Goal: Task Accomplishment & Management: Use online tool/utility

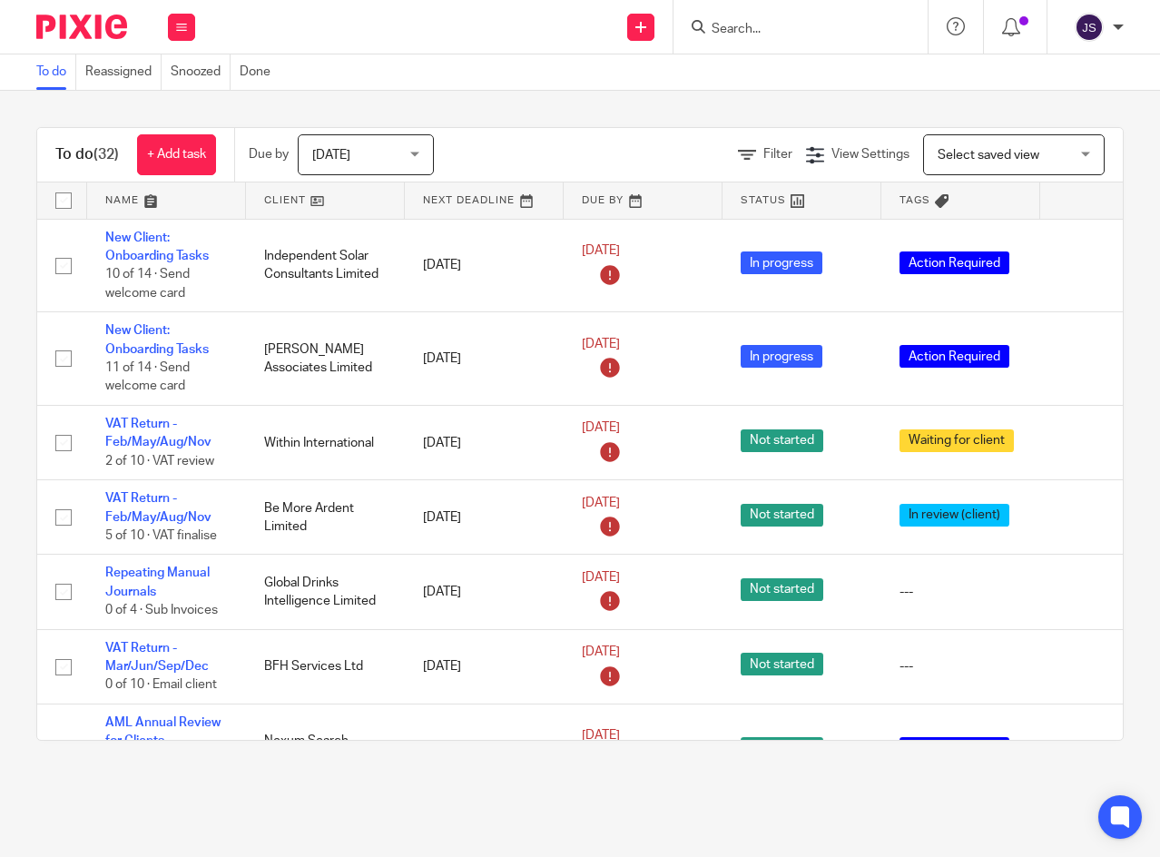
scroll to position [2270, 0]
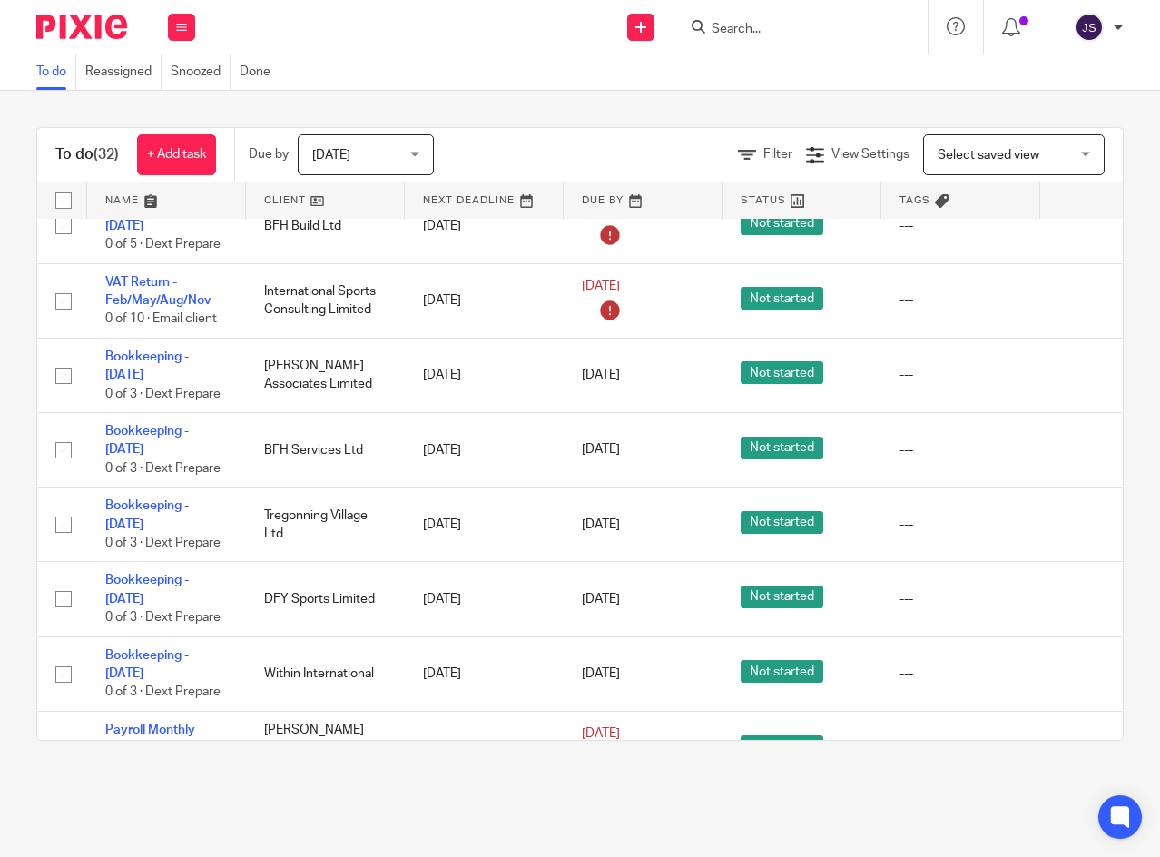
click at [1074, 441] on icon at bounding box center [1081, 450] width 18 height 18
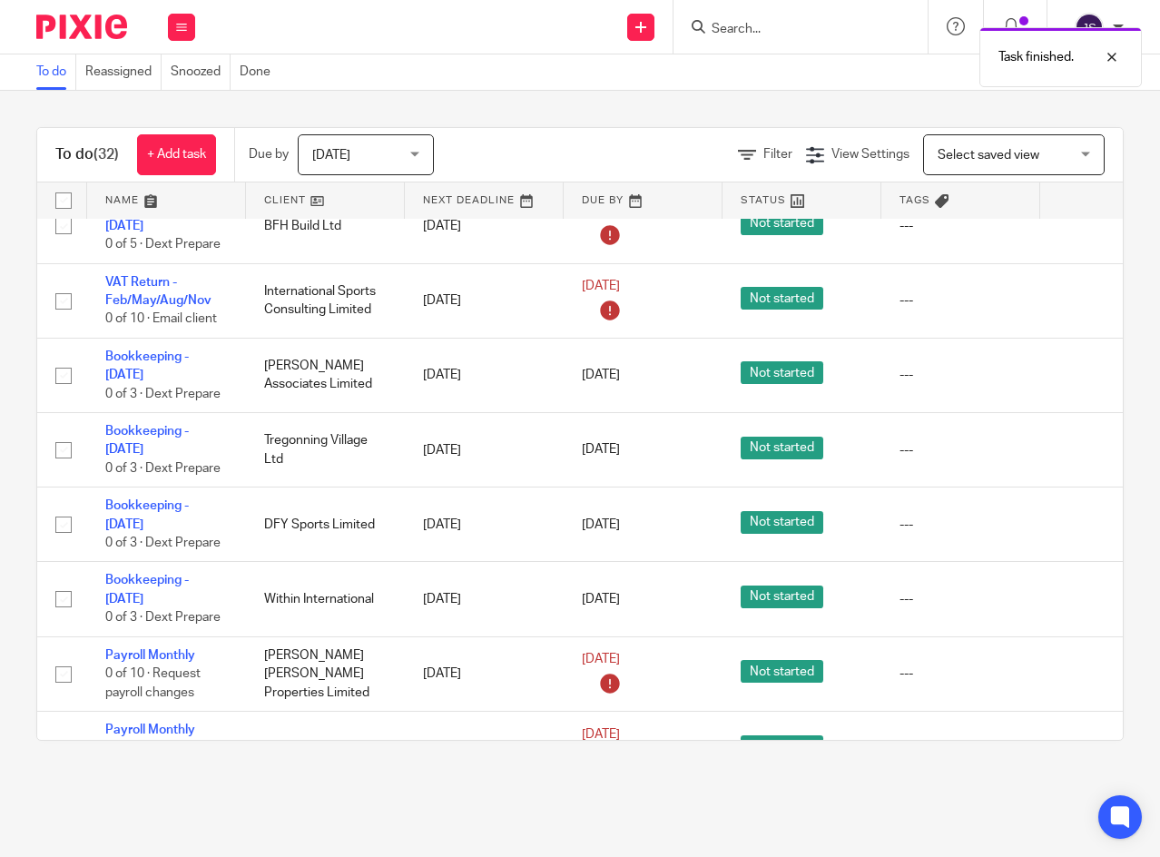
click at [1074, 441] on icon at bounding box center [1081, 450] width 18 height 18
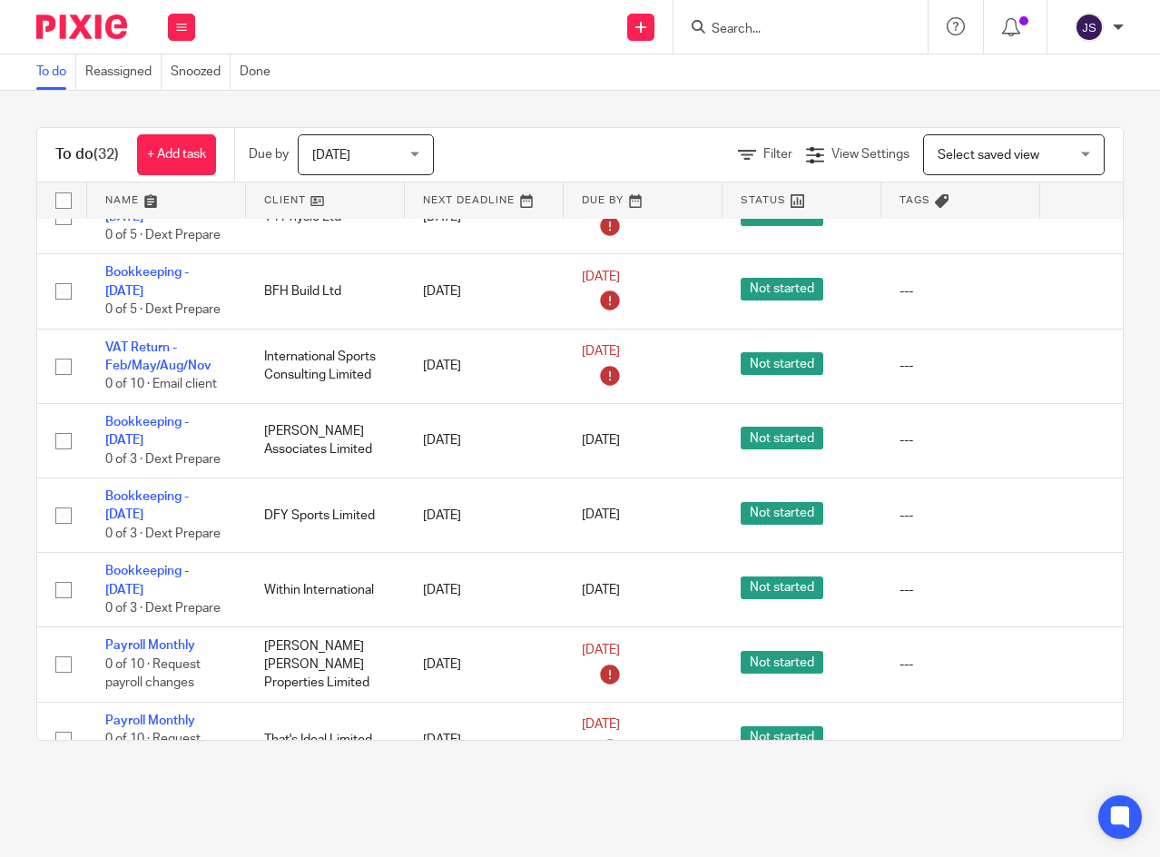
scroll to position [2236, 0]
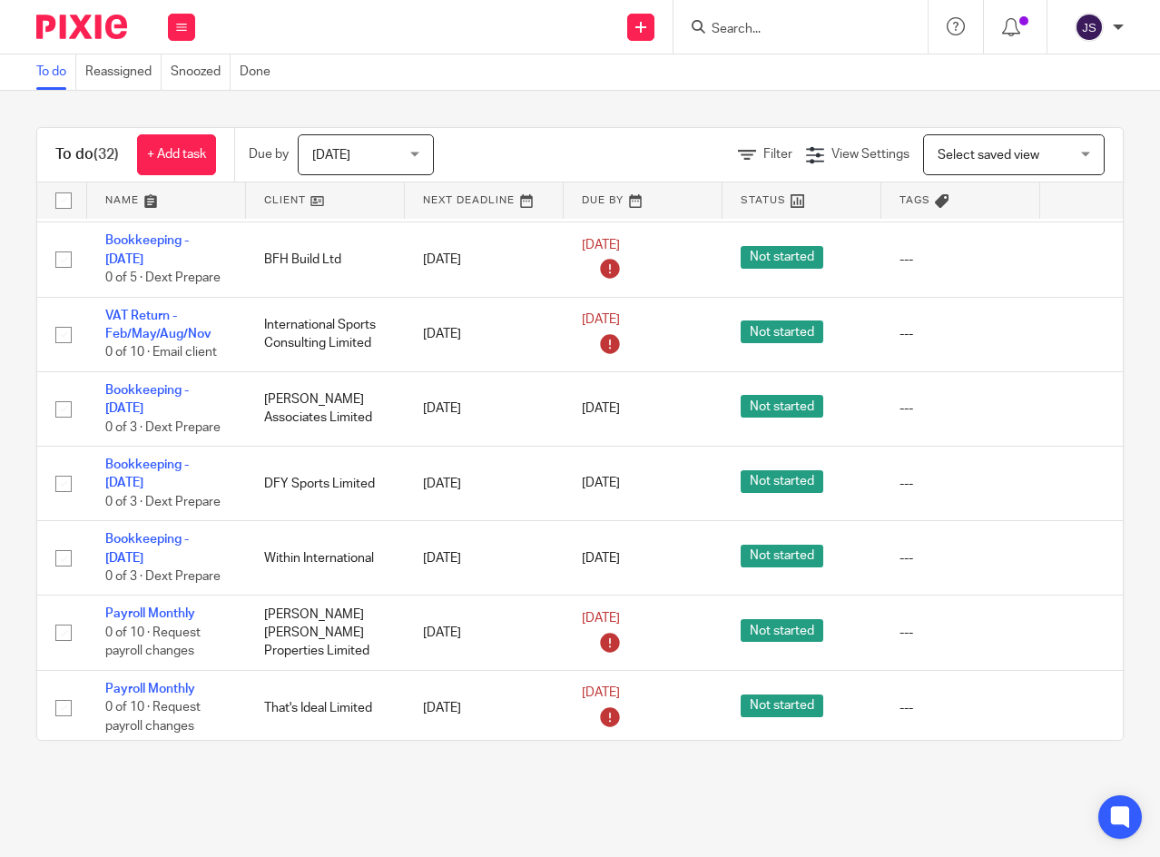
click at [1073, 475] on icon at bounding box center [1081, 484] width 18 height 18
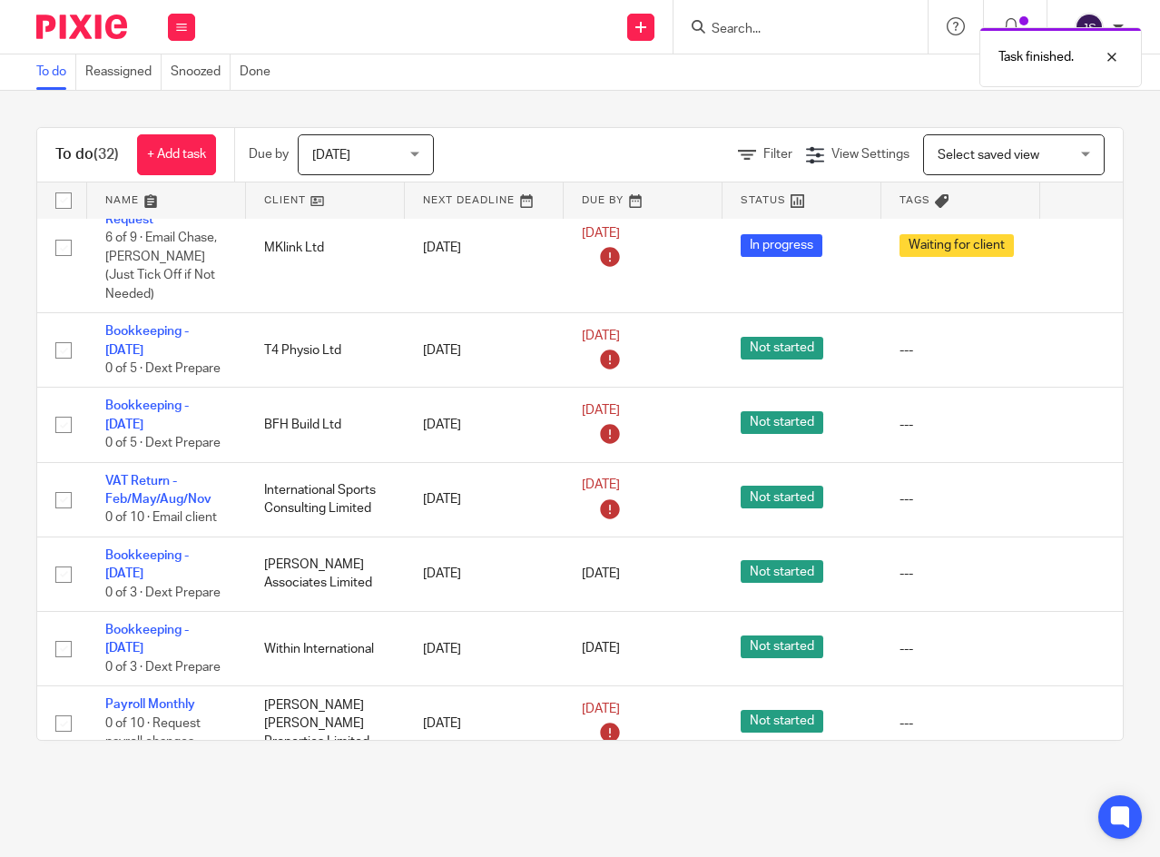
scroll to position [2162, 0]
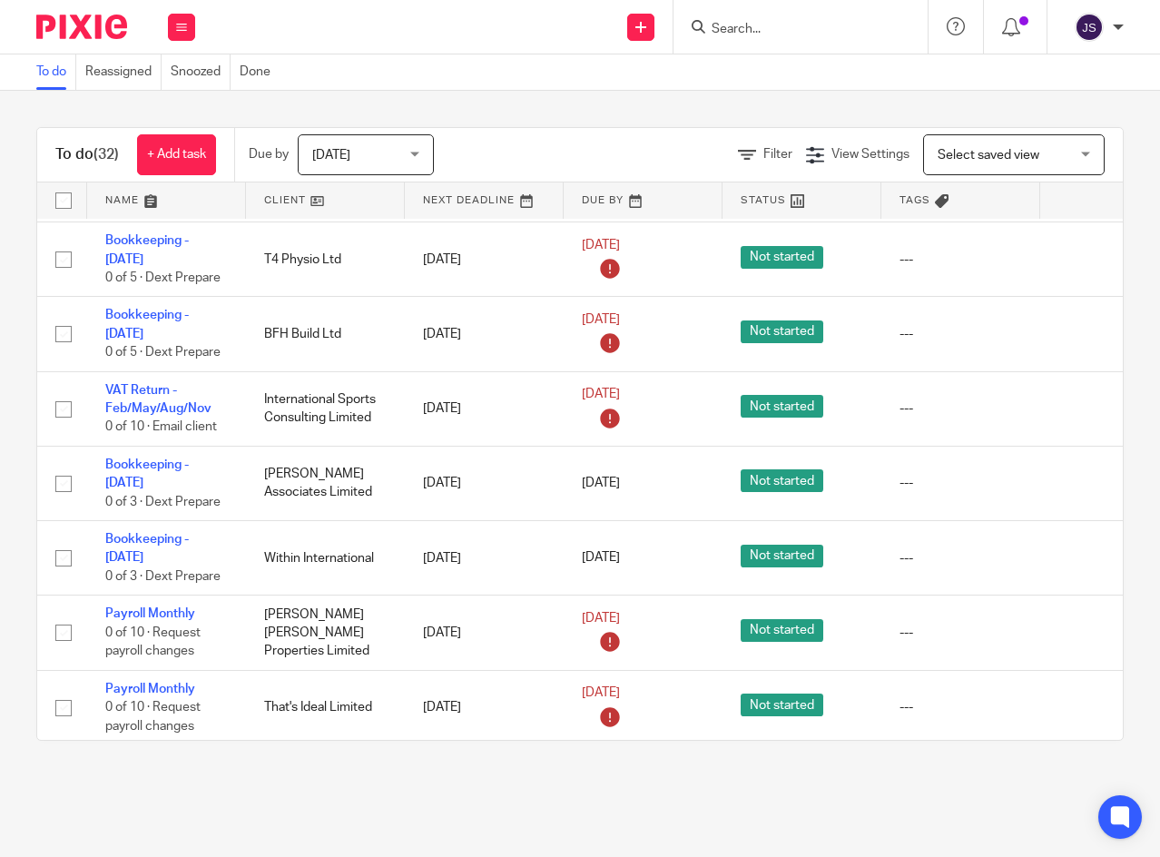
click at [174, 607] on link "Payroll Monthly" at bounding box center [150, 613] width 90 height 13
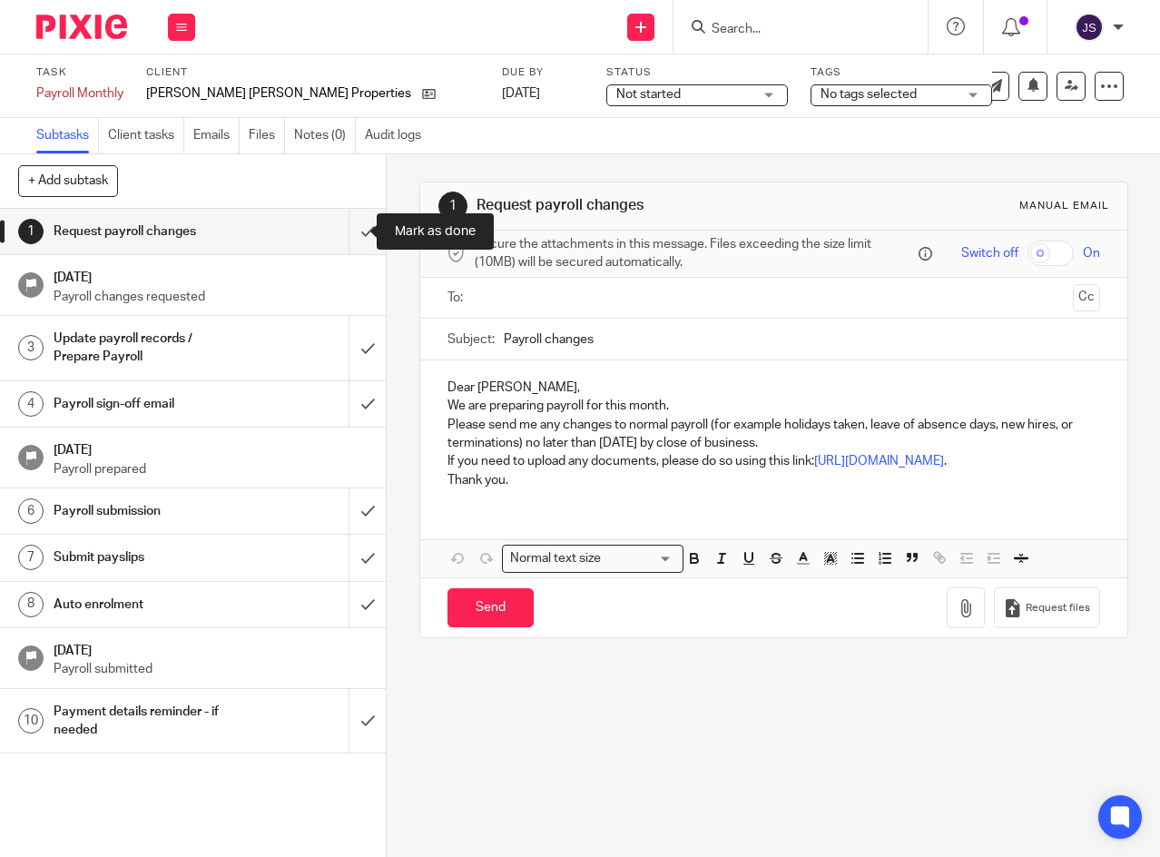
click at [346, 236] on input "submit" at bounding box center [193, 231] width 386 height 45
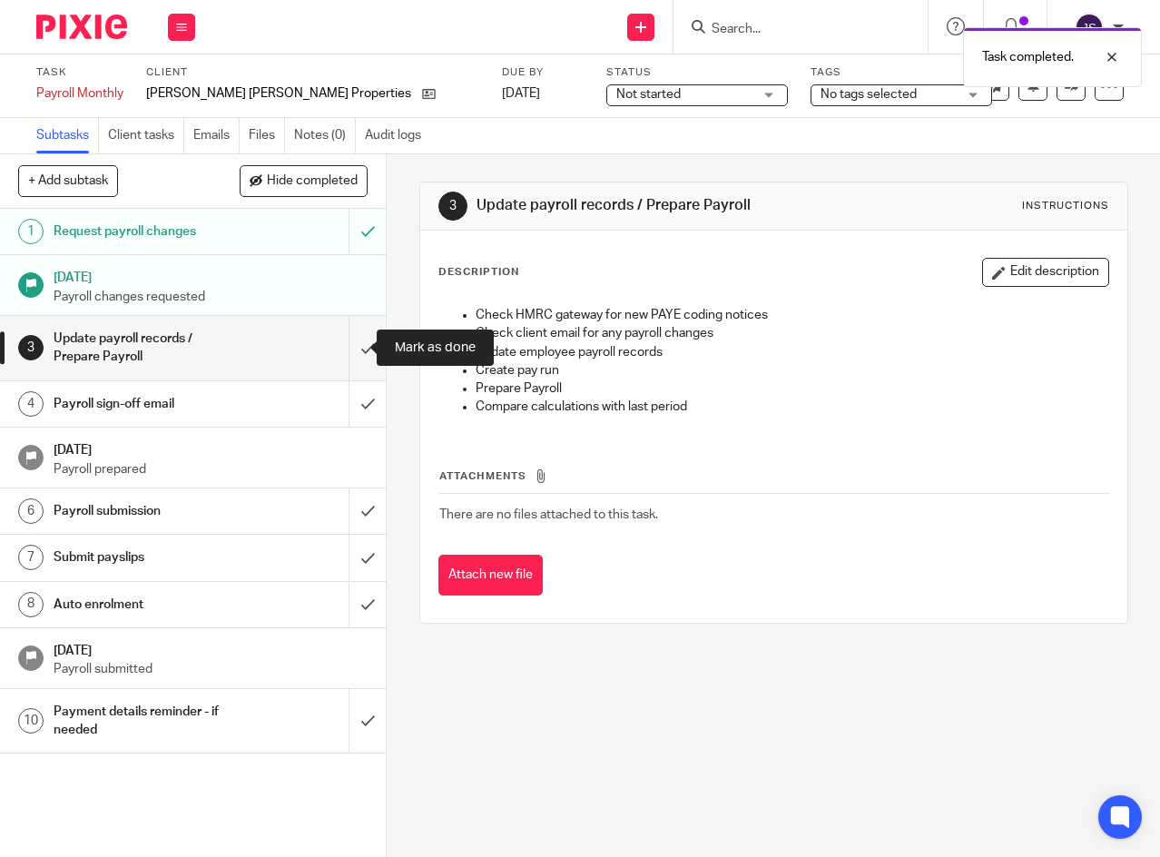
click at [350, 350] on input "submit" at bounding box center [193, 348] width 386 height 64
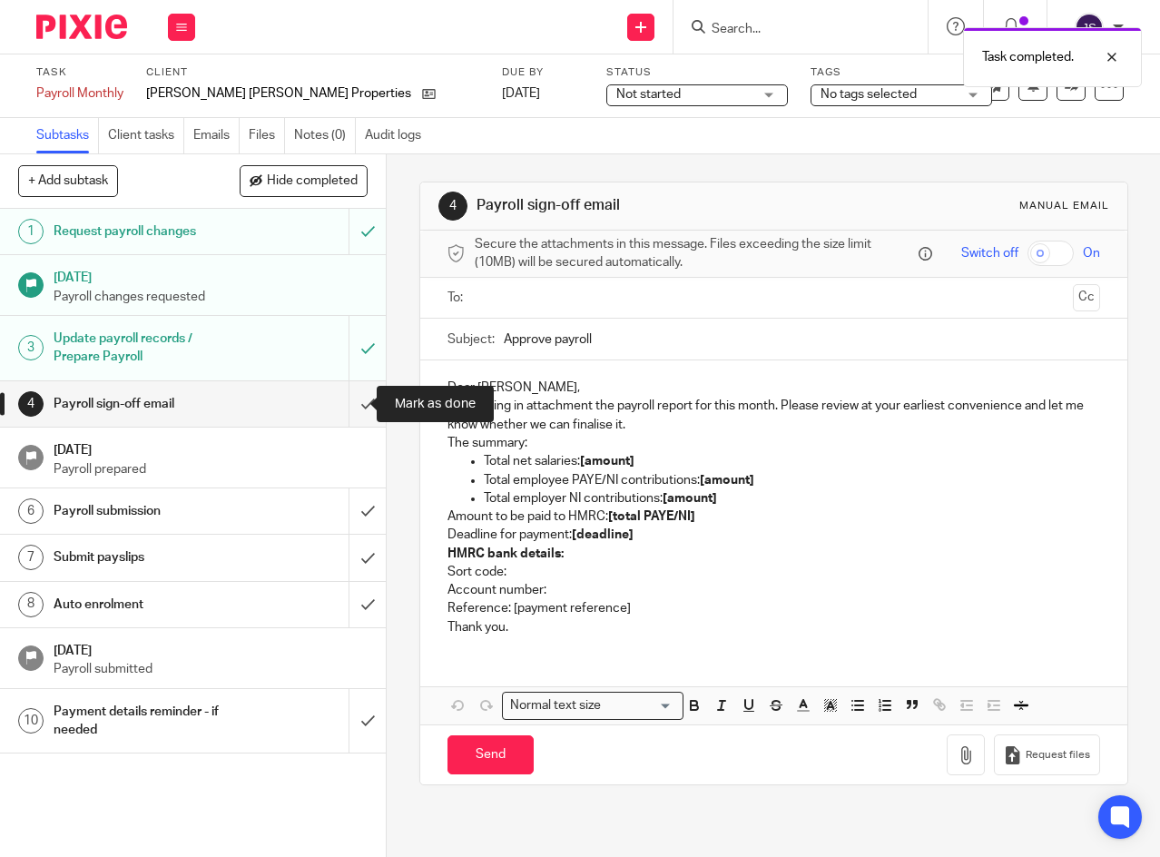
click at [350, 403] on input "submit" at bounding box center [193, 403] width 386 height 45
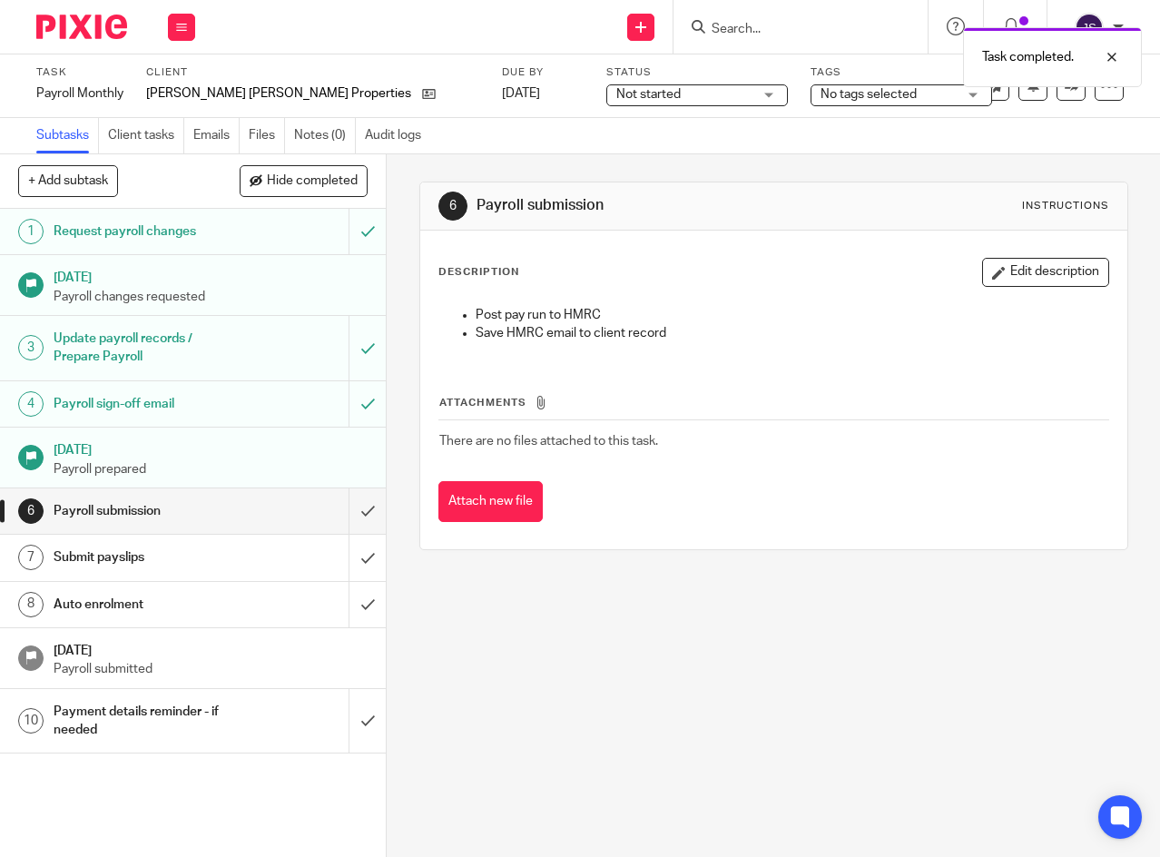
click at [616, 99] on span "Not started" at bounding box center [648, 94] width 64 height 13
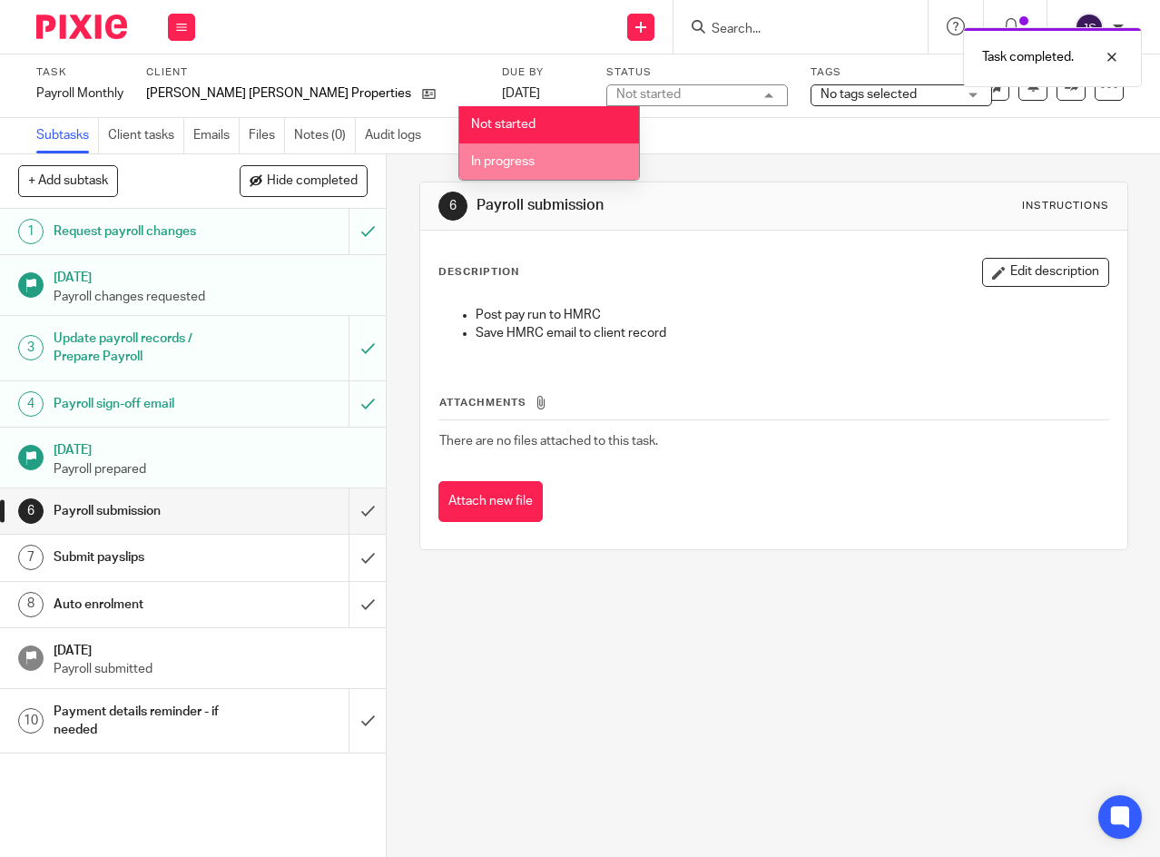
click at [529, 164] on span "In progress" at bounding box center [503, 161] width 64 height 13
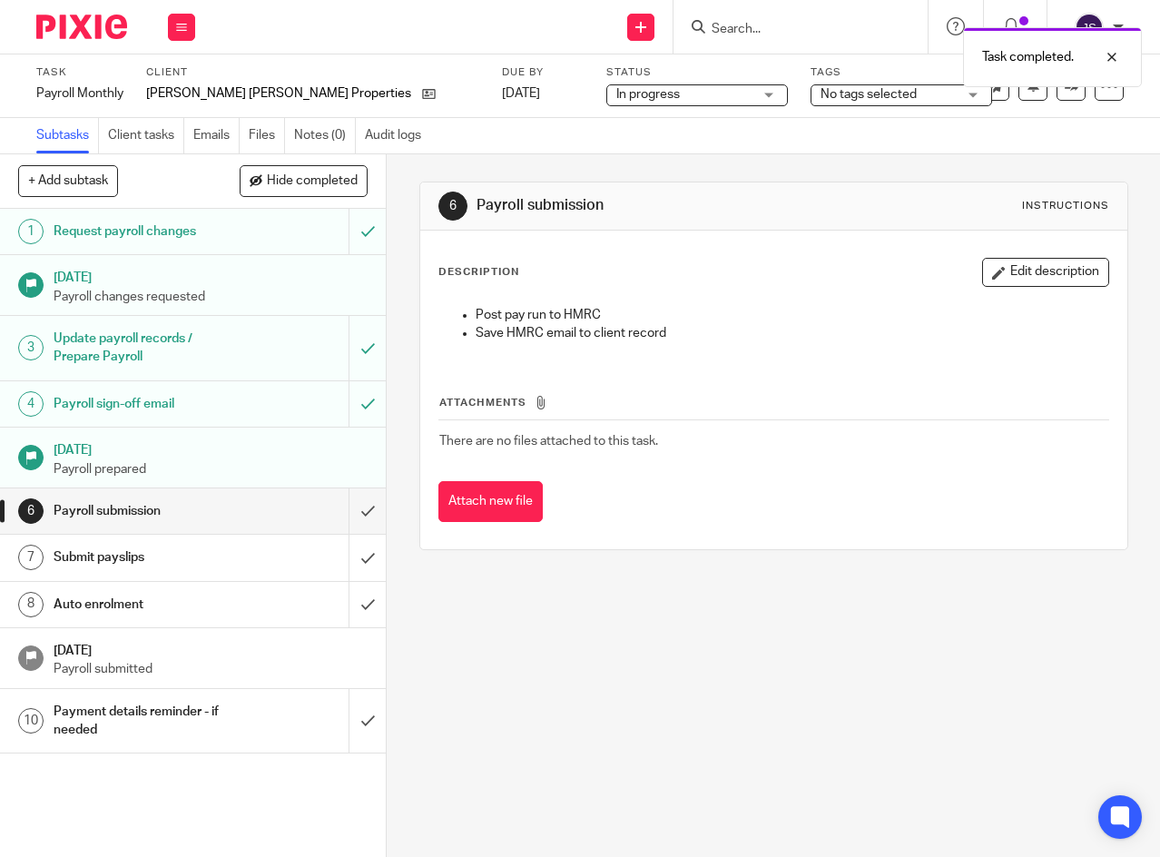
click at [821, 95] on span "No tags selected" at bounding box center [889, 94] width 136 height 19
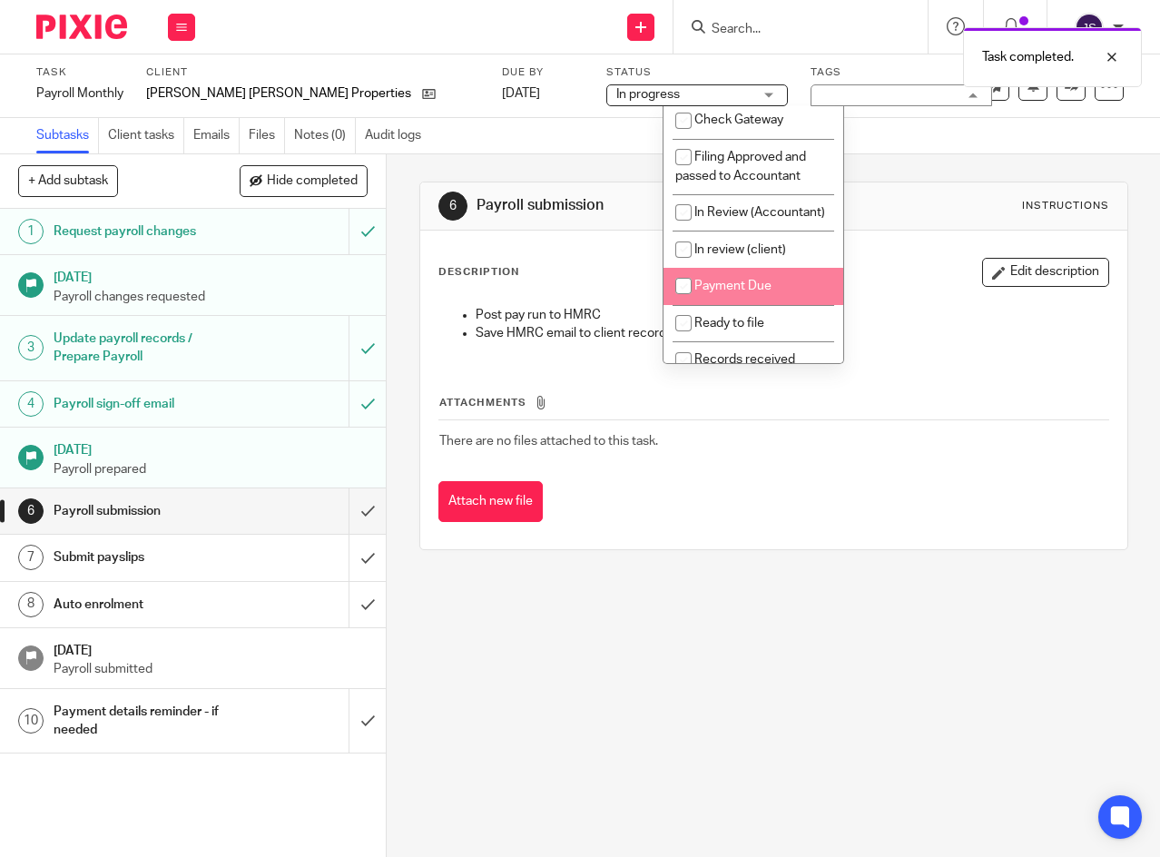
scroll to position [91, 0]
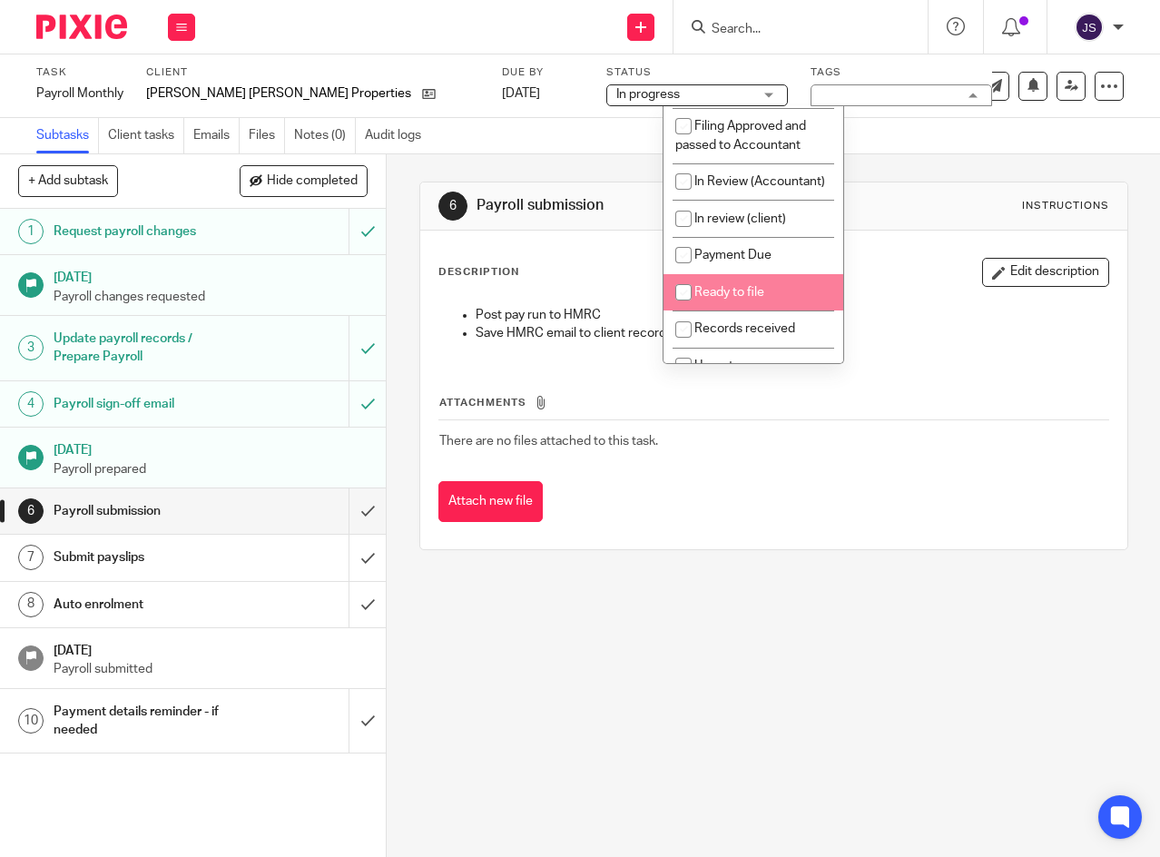
click at [685, 310] on input "checkbox" at bounding box center [683, 292] width 34 height 34
checkbox input "true"
click at [182, 27] on icon at bounding box center [181, 27] width 11 height 11
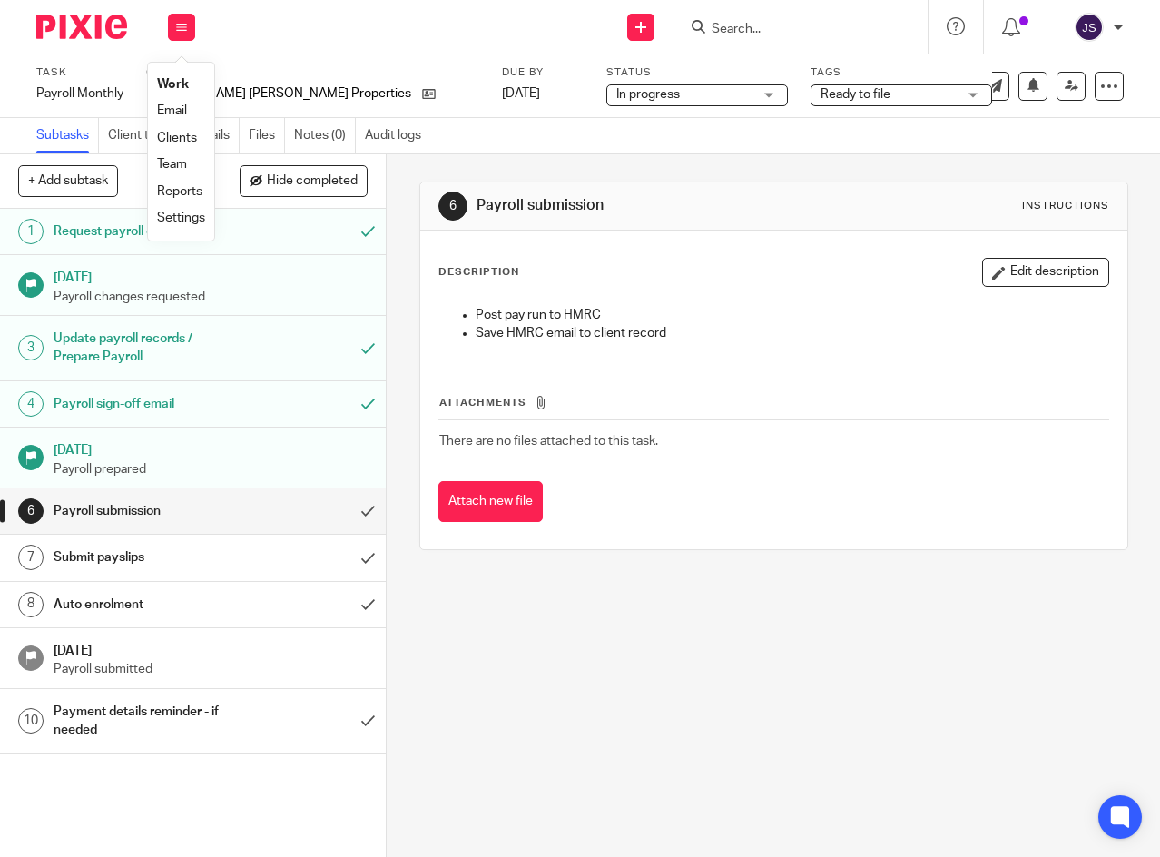
click at [177, 87] on link "Work" at bounding box center [173, 84] width 32 height 13
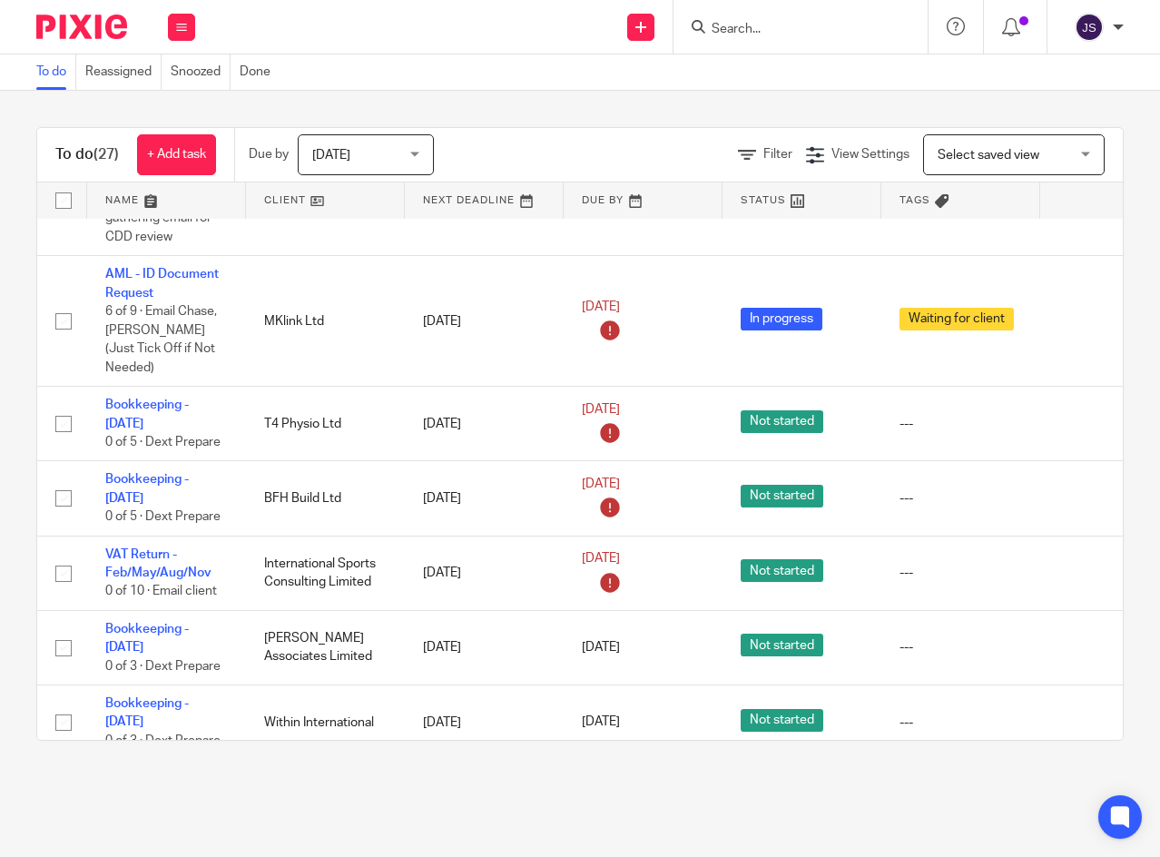
scroll to position [2086, 0]
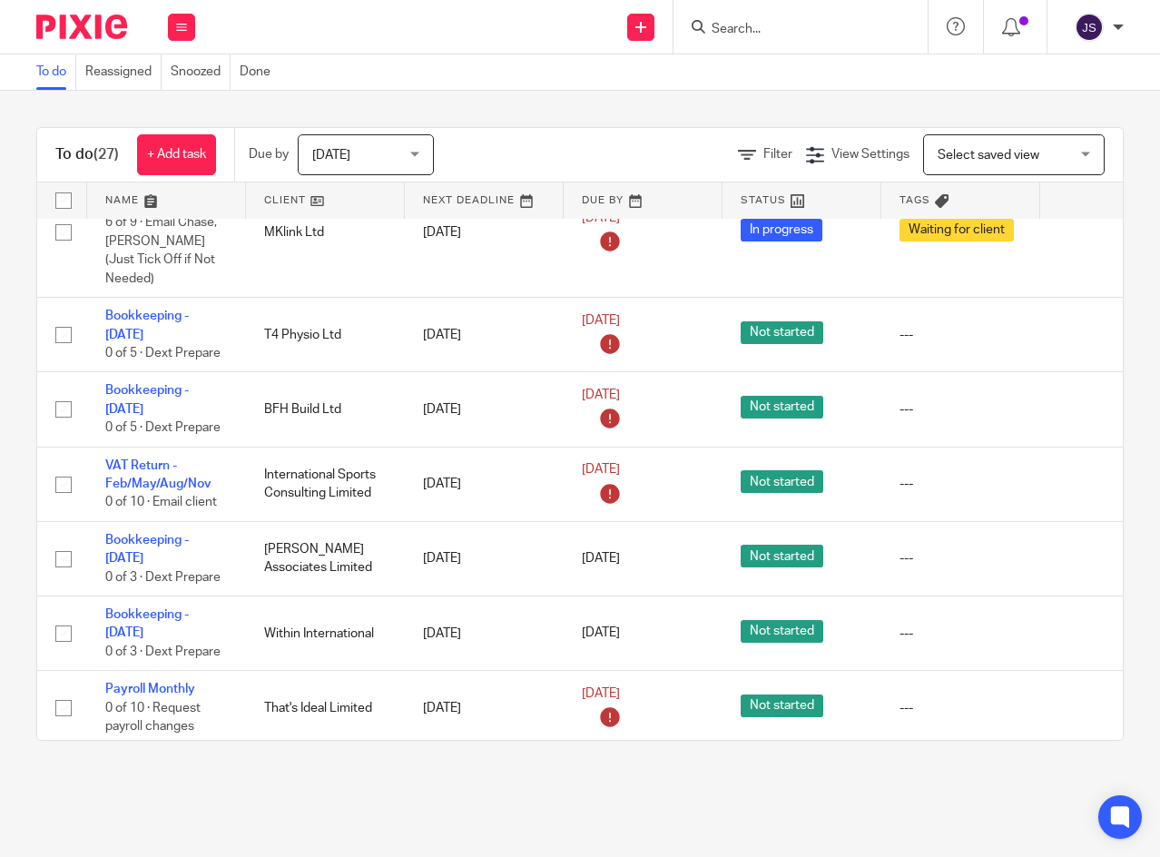
click at [1080, 625] on icon at bounding box center [1081, 634] width 18 height 18
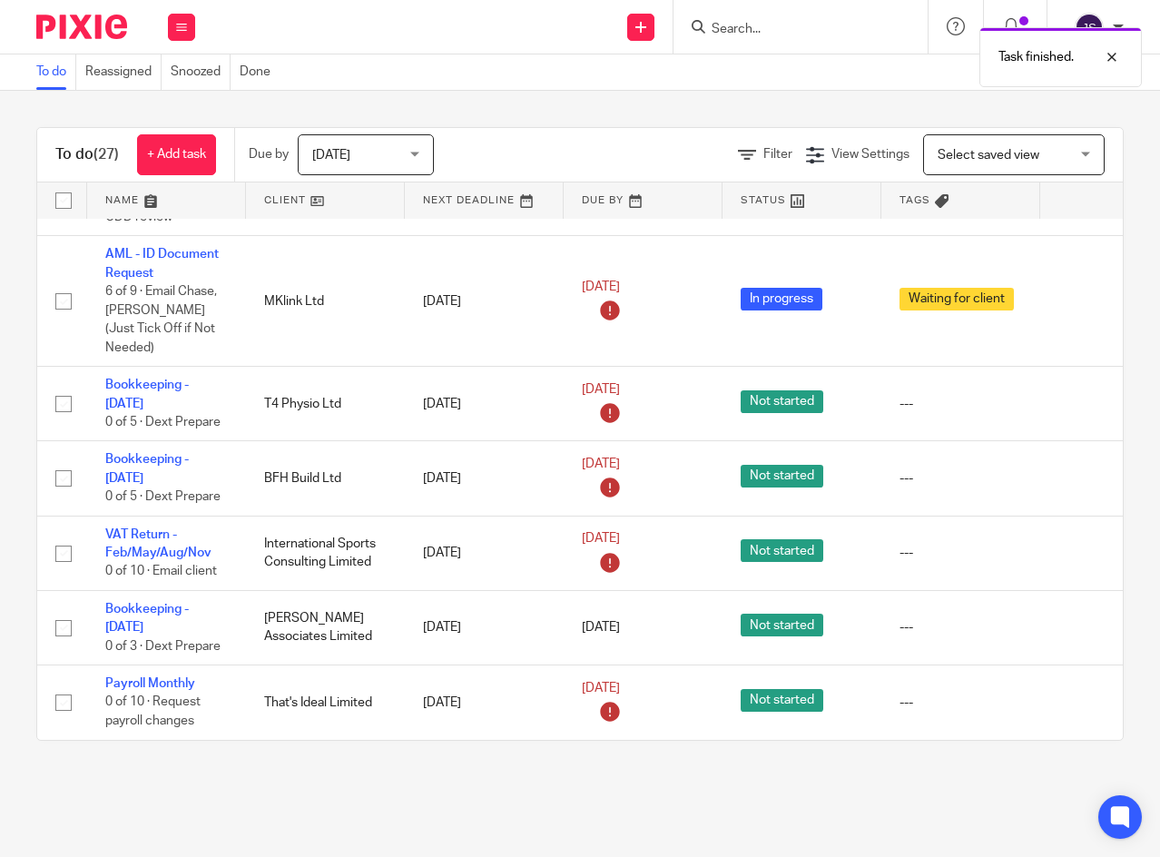
scroll to position [2012, 0]
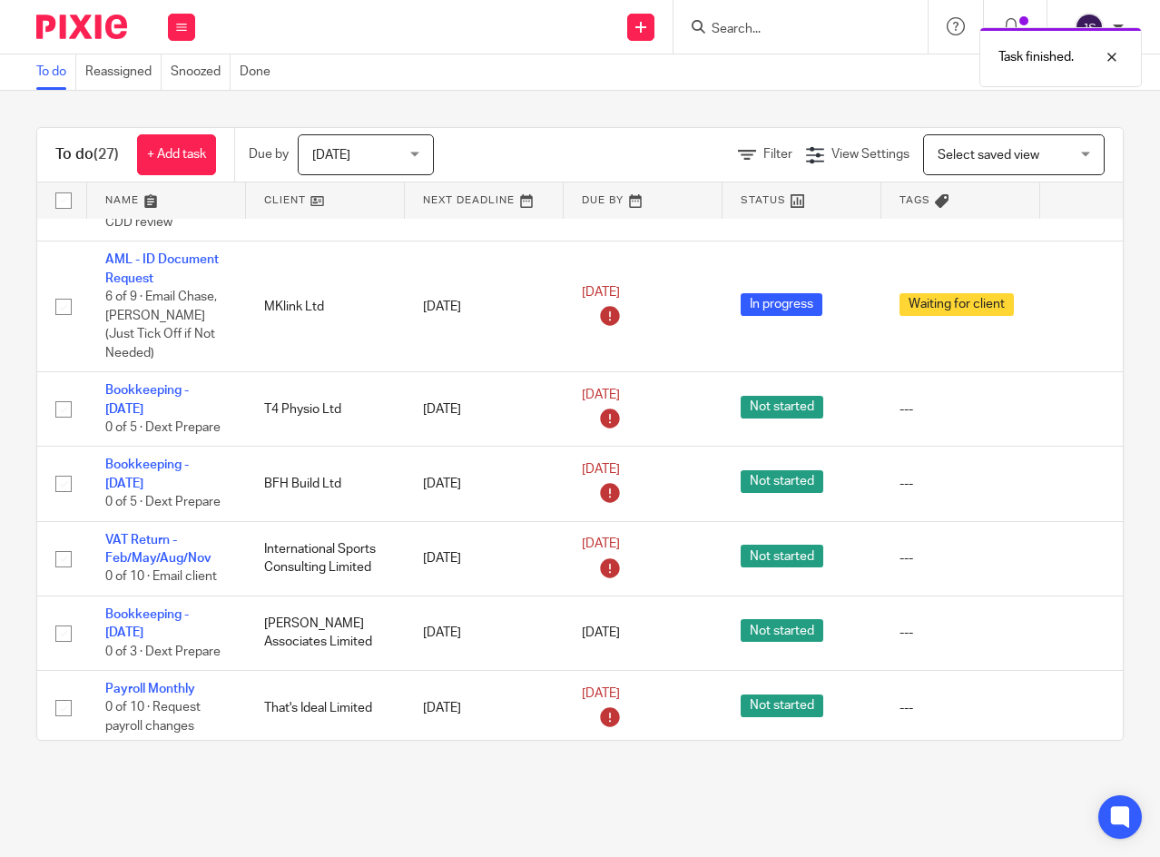
click at [1075, 625] on icon at bounding box center [1081, 634] width 18 height 18
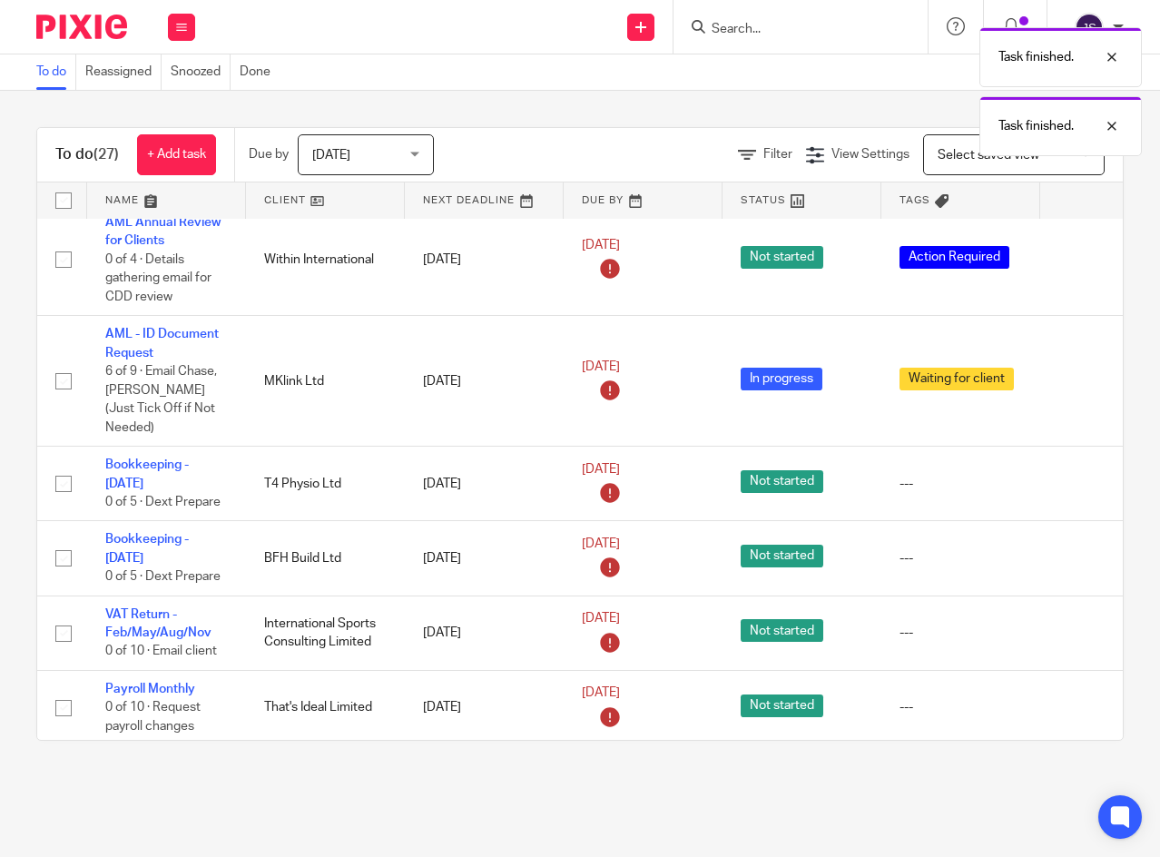
click at [1078, 549] on icon at bounding box center [1081, 558] width 18 height 18
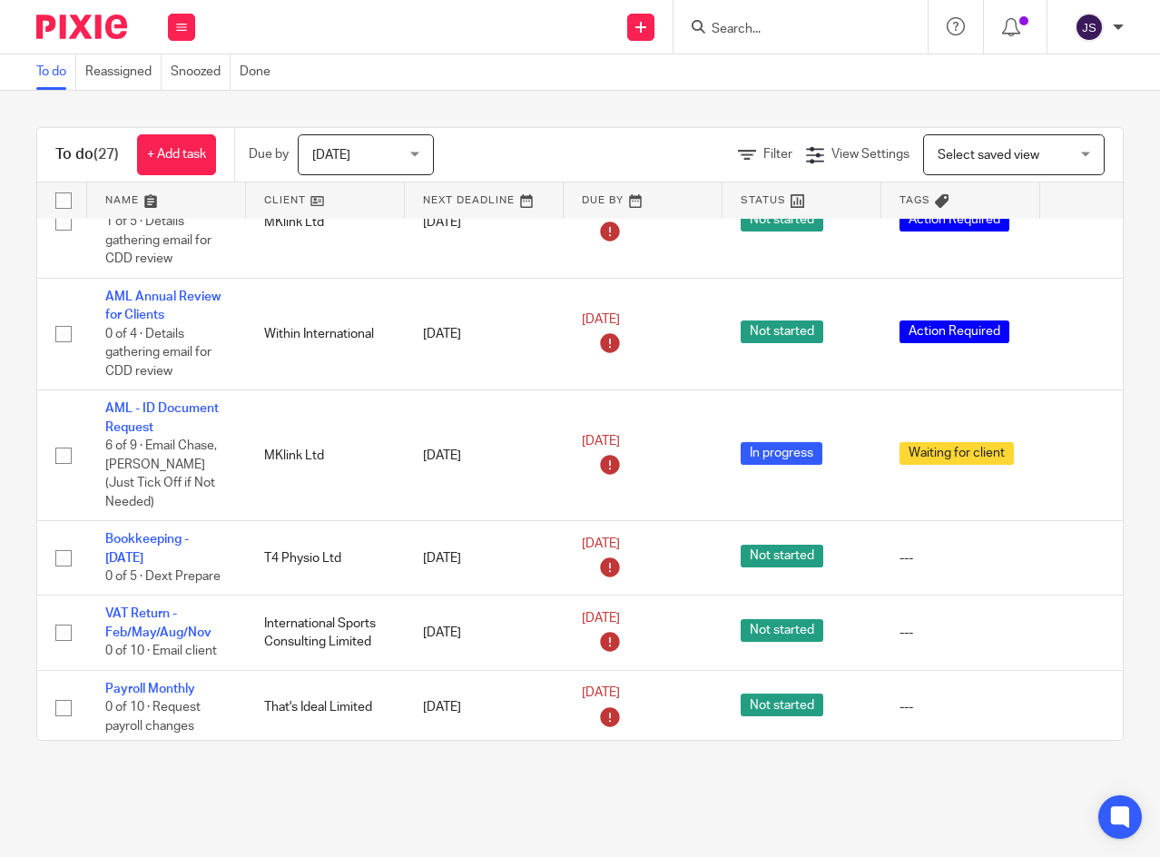
click at [1077, 549] on icon at bounding box center [1081, 558] width 18 height 18
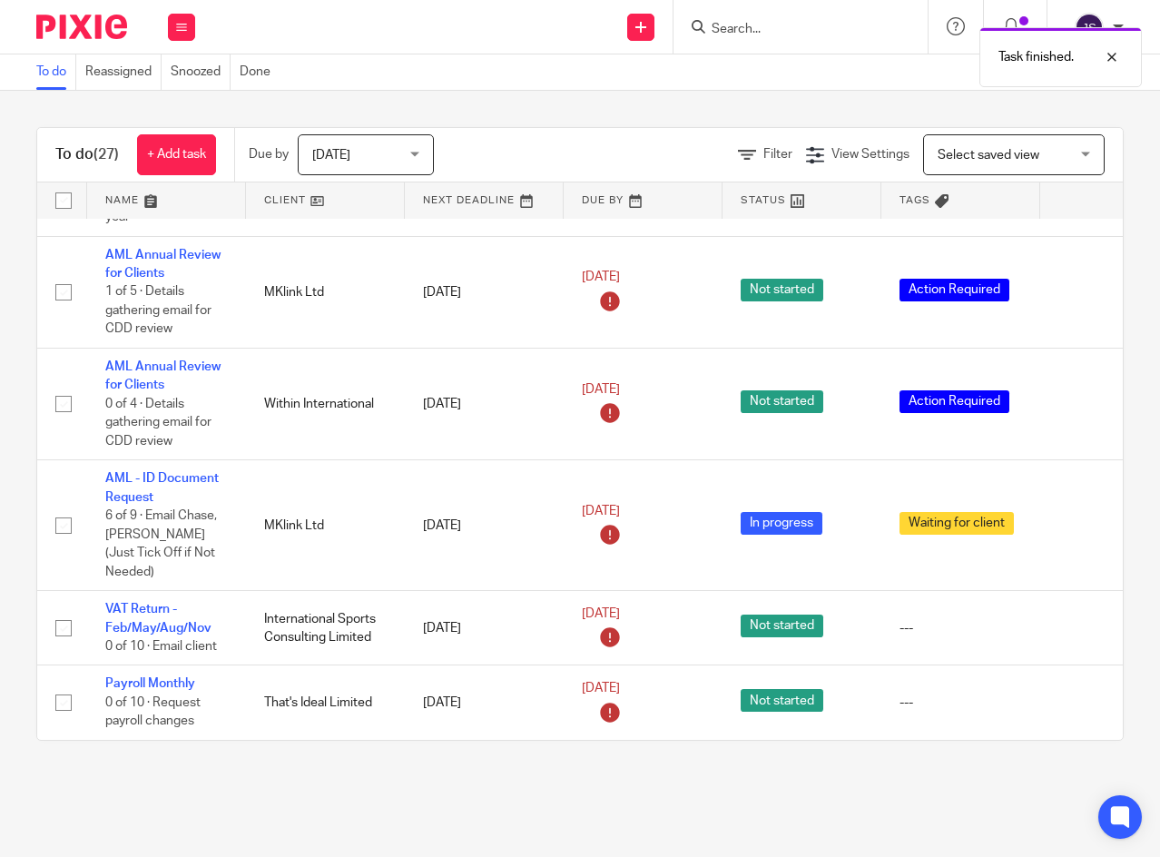
scroll to position [1788, 0]
